Goal: Task Accomplishment & Management: Complete application form

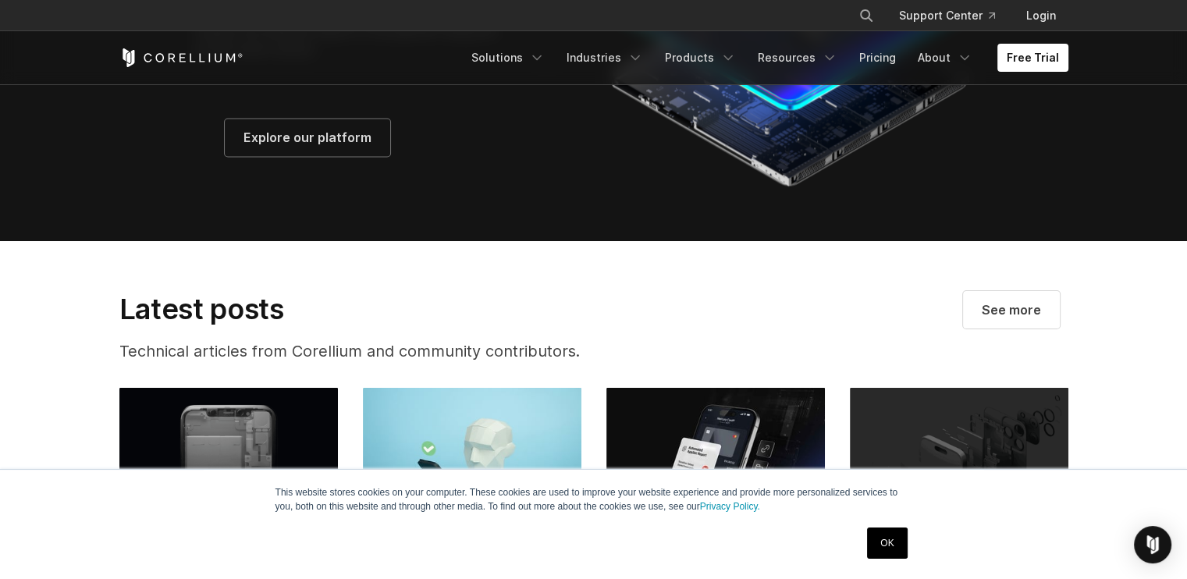
scroll to position [2722, 0]
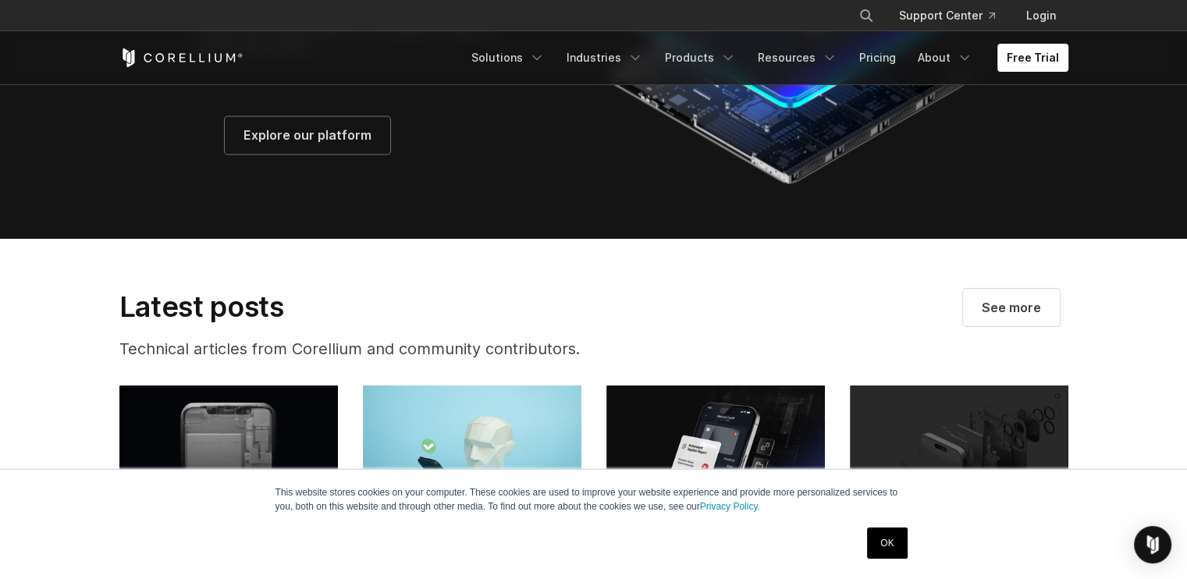
click at [887, 551] on link "OK" at bounding box center [887, 543] width 40 height 31
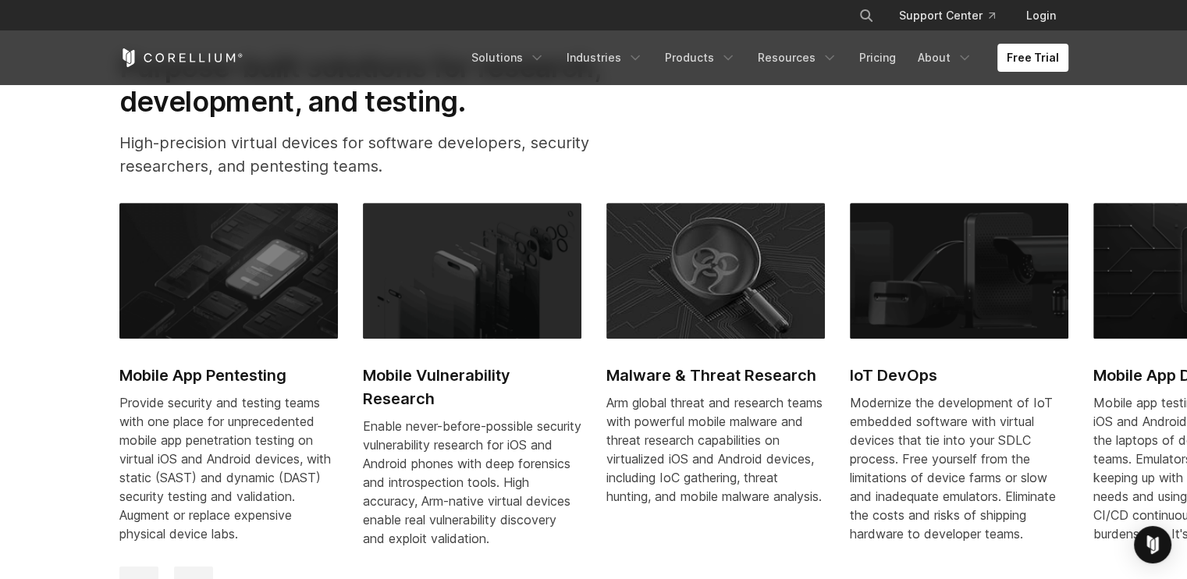
scroll to position [0, 0]
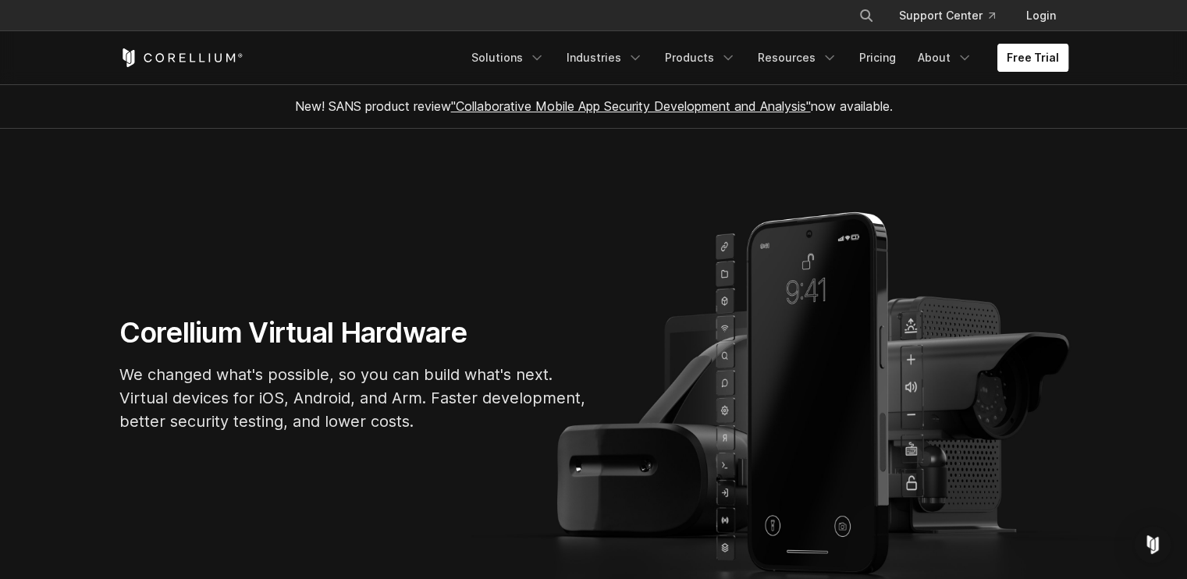
click at [1047, 59] on link "Free Trial" at bounding box center [1033, 58] width 71 height 28
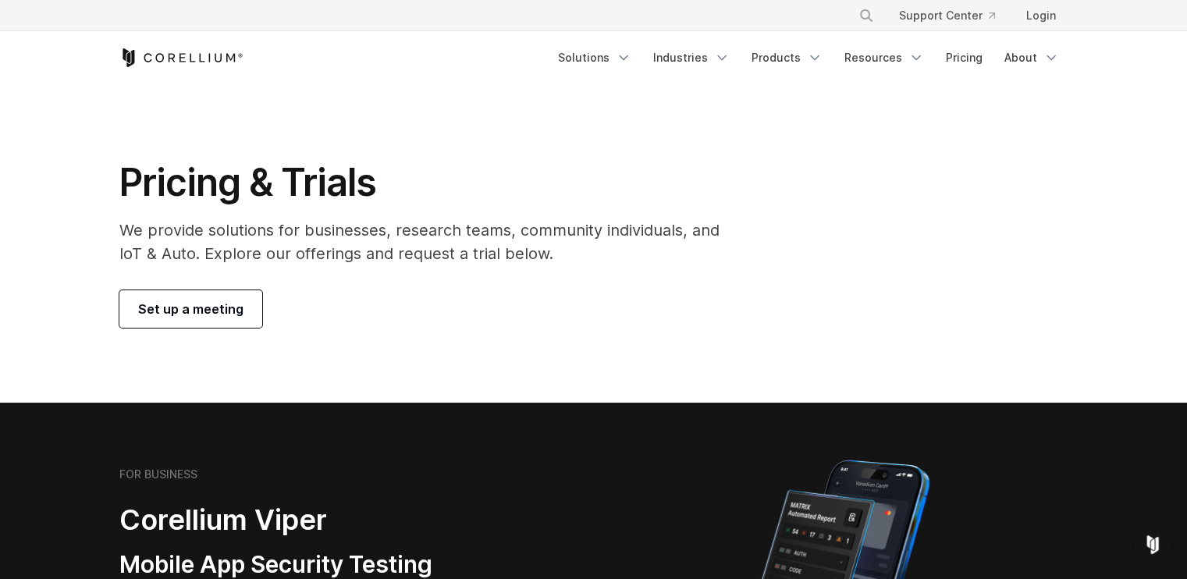
click at [182, 301] on span "Set up a meeting" at bounding box center [190, 309] width 105 height 19
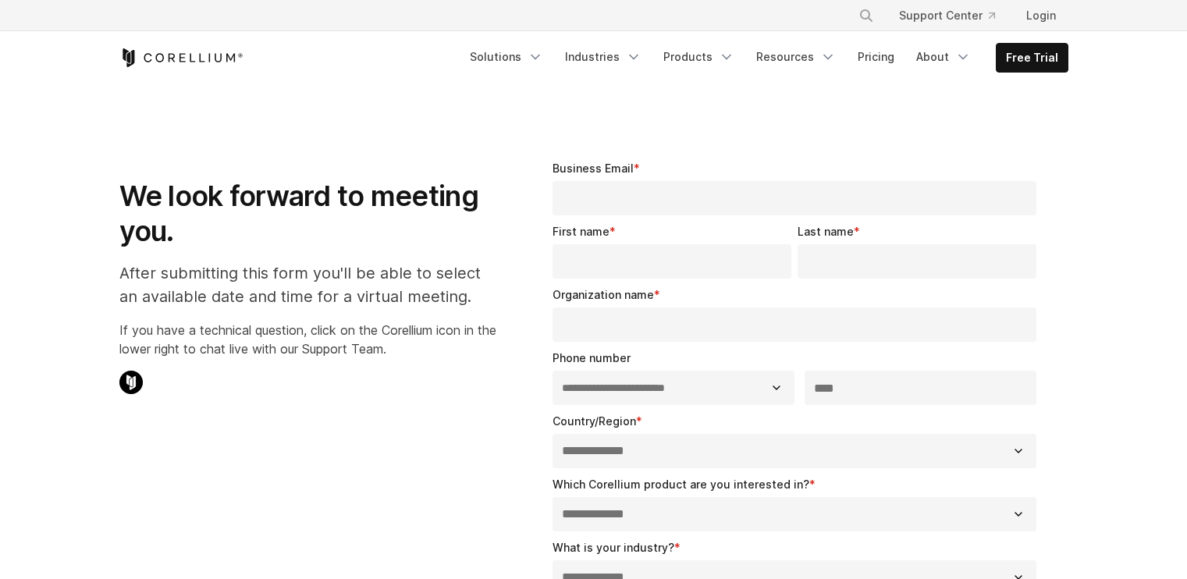
select select "**"
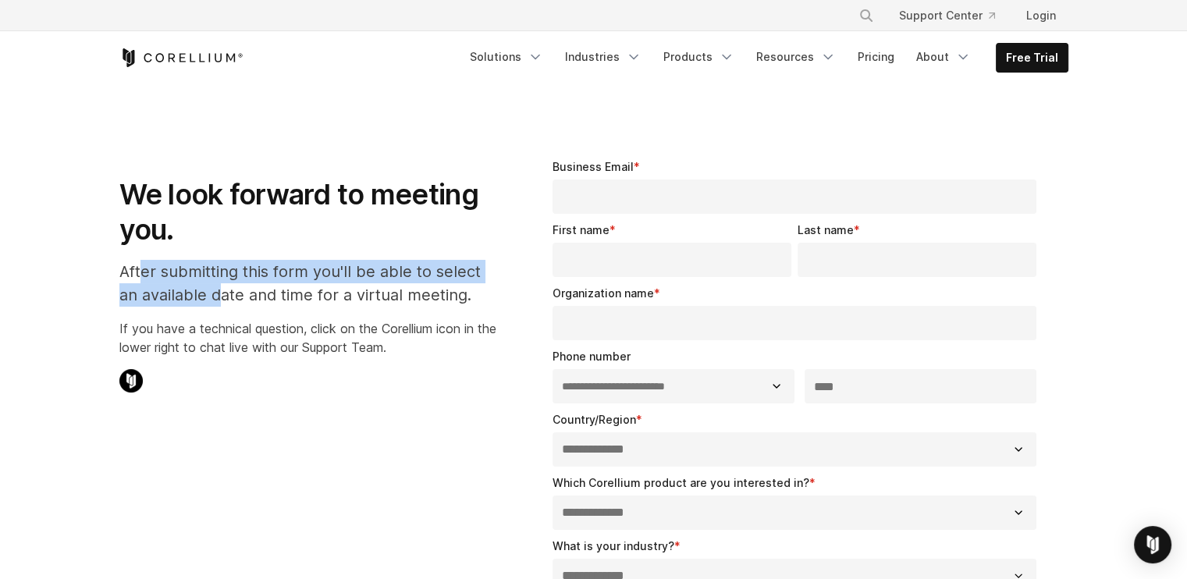
drag, startPoint x: 139, startPoint y: 273, endPoint x: 219, endPoint y: 304, distance: 86.3
click at [219, 304] on p "After submitting this form you'll be able to select an available date and time …" at bounding box center [307, 283] width 377 height 47
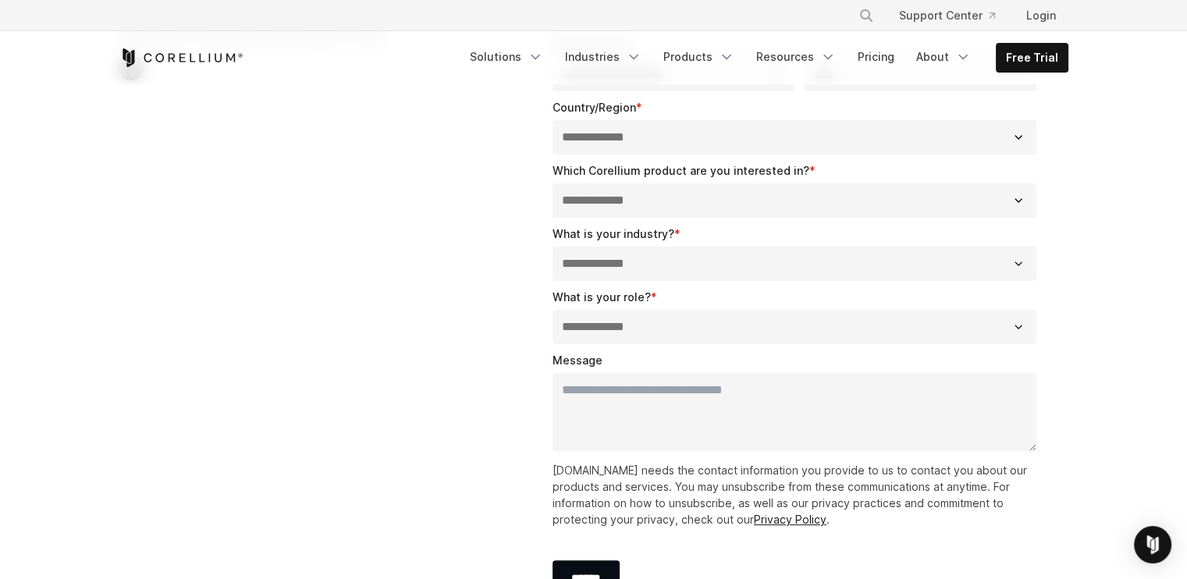
scroll to position [0, 0]
